Goal: Task Accomplishment & Management: Use online tool/utility

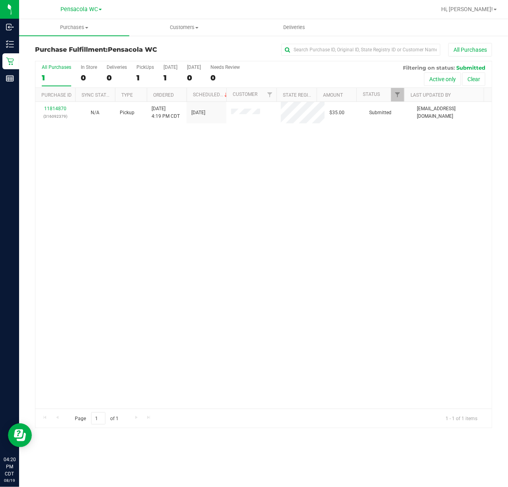
click at [187, 194] on div "11814870 (316092379) N/A Pickup [DATE] 4:19 PM CDT 8/19/2025 $35.00 Submitted […" at bounding box center [263, 255] width 456 height 307
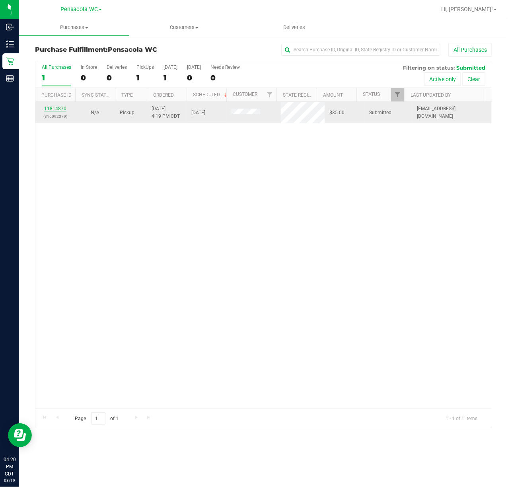
click at [56, 110] on link "11814870" at bounding box center [55, 109] width 22 height 6
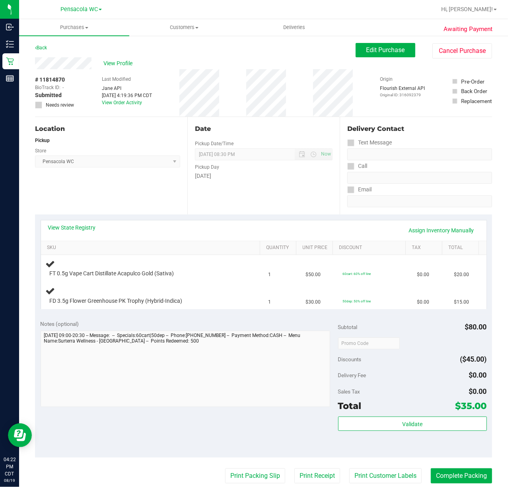
click at [119, 189] on div "Location Pickup Store Pensacola WC Select Store [PERSON_NAME][GEOGRAPHIC_DATA] …" at bounding box center [111, 165] width 152 height 97
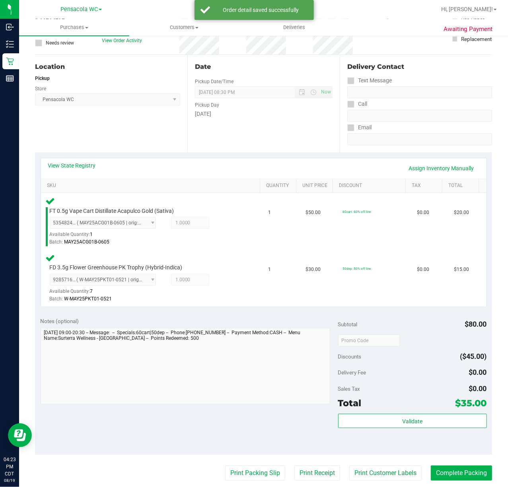
scroll to position [64, 0]
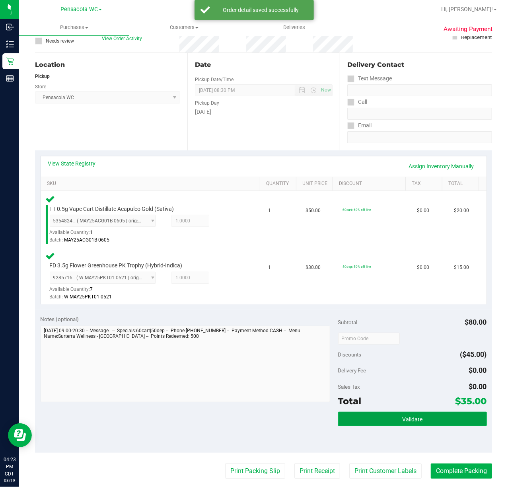
click at [407, 422] on span "Validate" at bounding box center [412, 419] width 20 height 6
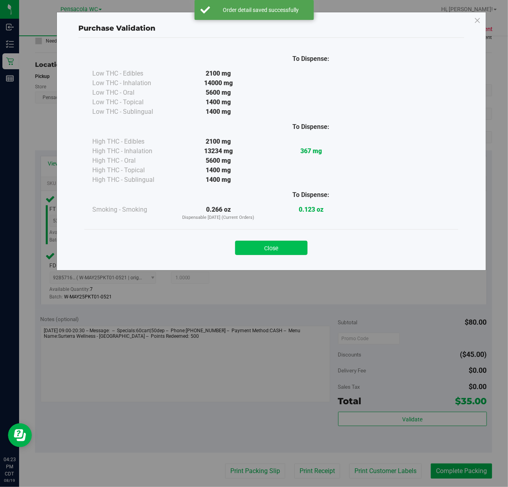
click at [262, 252] on button "Close" at bounding box center [271, 248] width 72 height 14
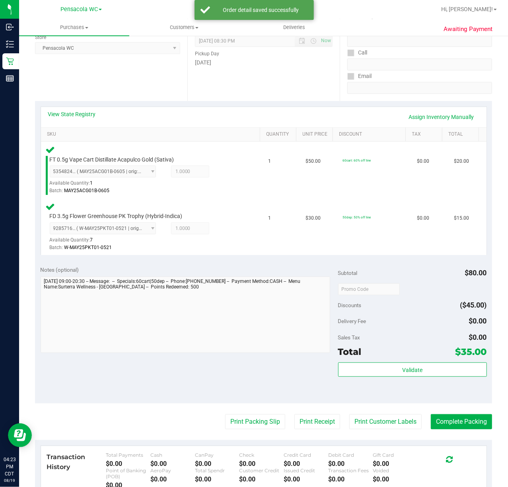
scroll to position [114, 0]
click at [247, 416] on button "Print Packing Slip" at bounding box center [255, 421] width 60 height 15
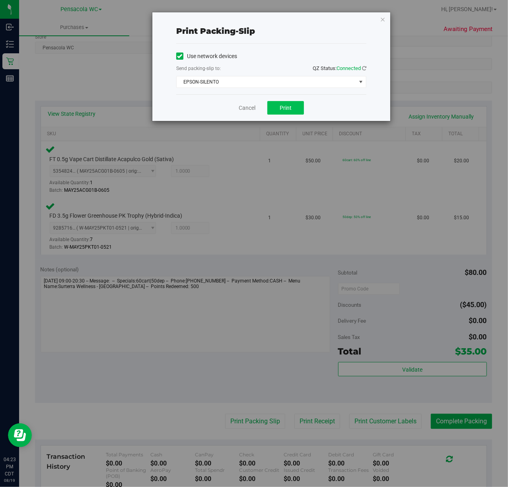
click at [291, 106] on span "Print" at bounding box center [286, 108] width 12 height 6
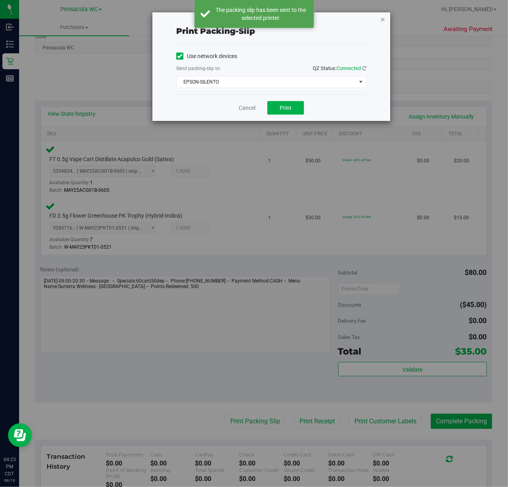
click at [382, 18] on icon "button" at bounding box center [383, 19] width 6 height 10
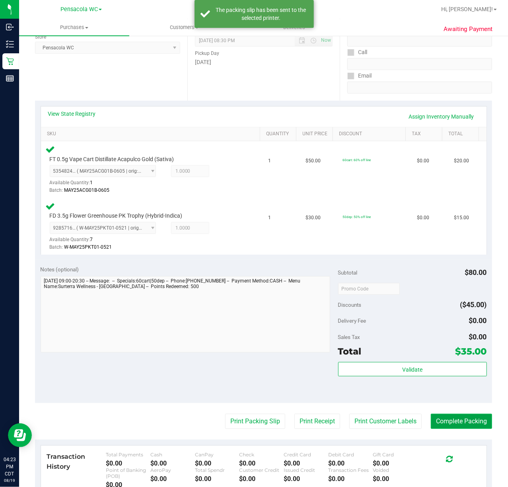
click at [449, 420] on button "Complete Packing" at bounding box center [461, 421] width 61 height 15
